Goal: Check status: Check status

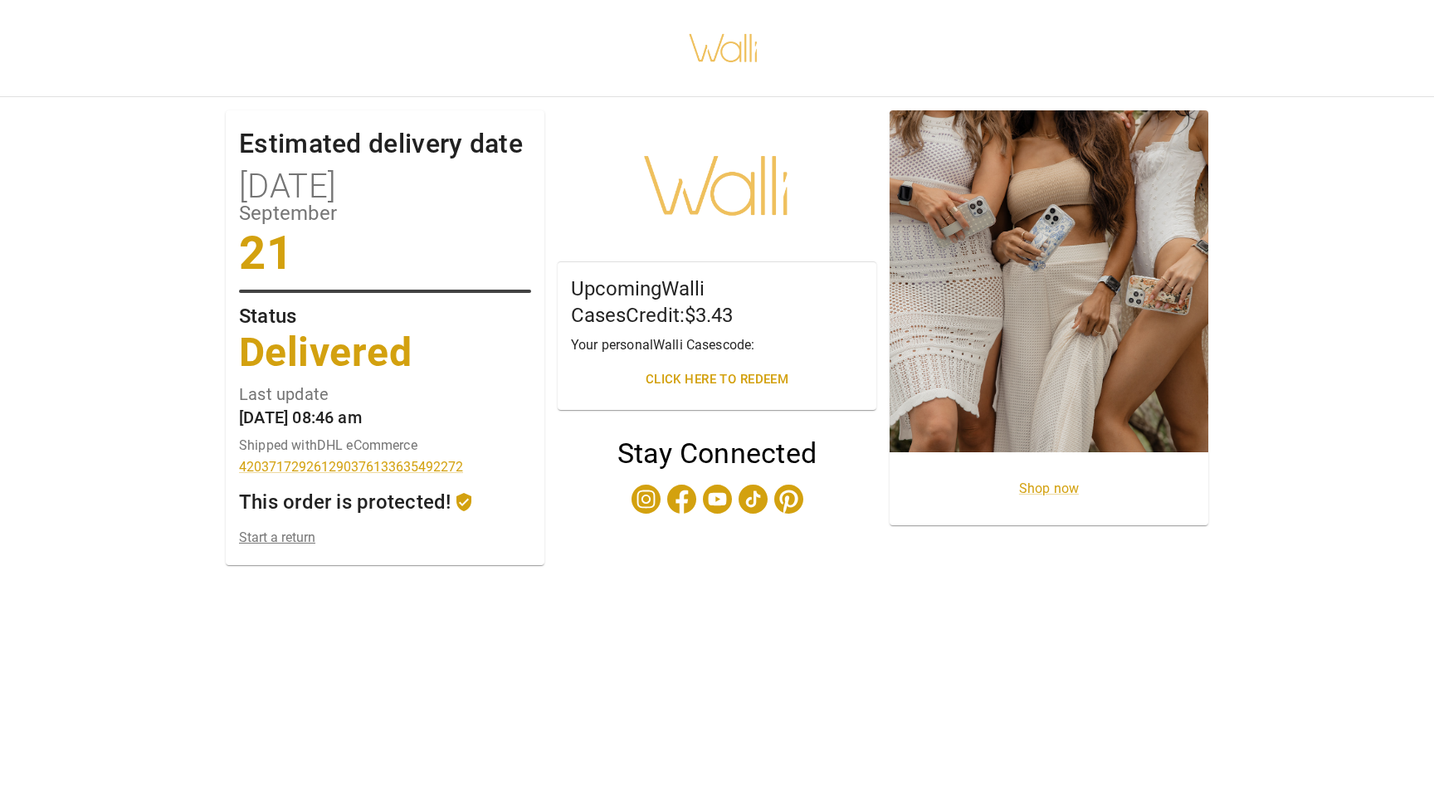
click at [287, 544] on link "Start a return" at bounding box center [385, 538] width 292 height 16
